Goal: Information Seeking & Learning: Learn about a topic

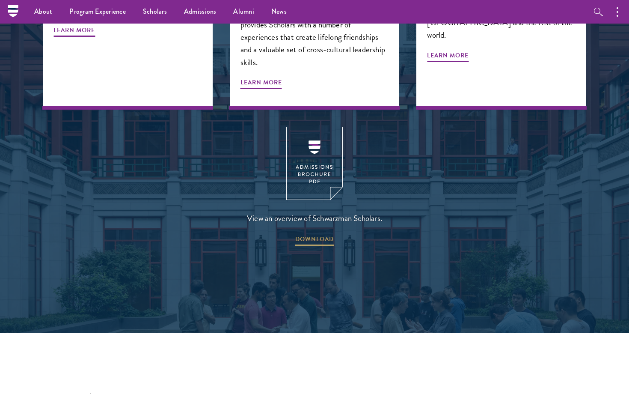
scroll to position [1082, 0]
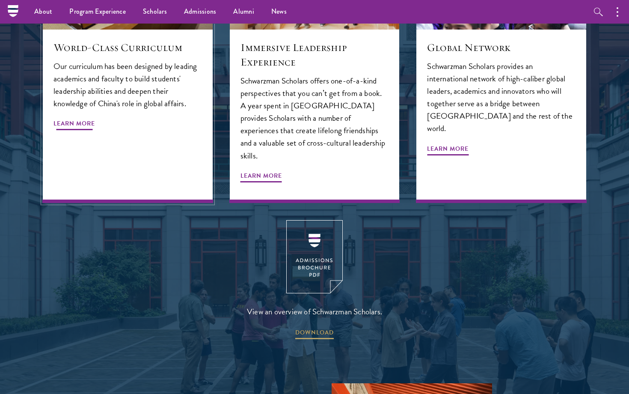
click at [98, 107] on div "World-Class Curriculum Our curriculum has been designed by leading academics an…" at bounding box center [128, 116] width 170 height 173
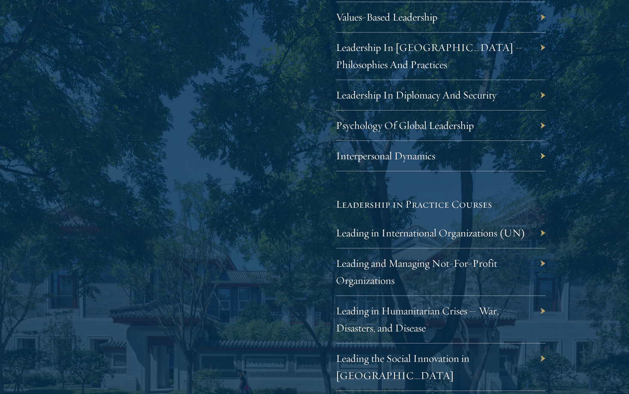
scroll to position [1380, 0]
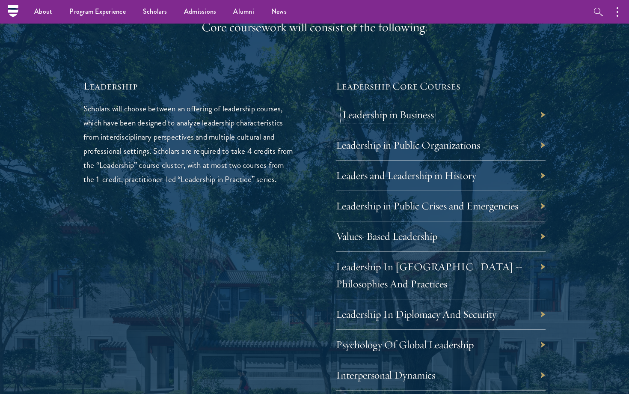
click at [403, 116] on link "Leadership in Business" at bounding box center [388, 114] width 92 height 13
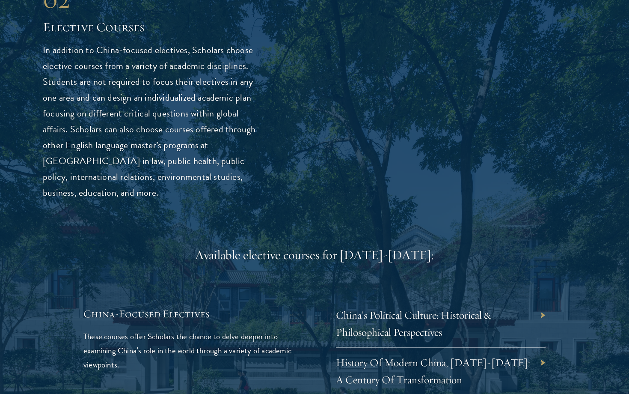
scroll to position [2343, 0]
